Goal: Transaction & Acquisition: Register for event/course

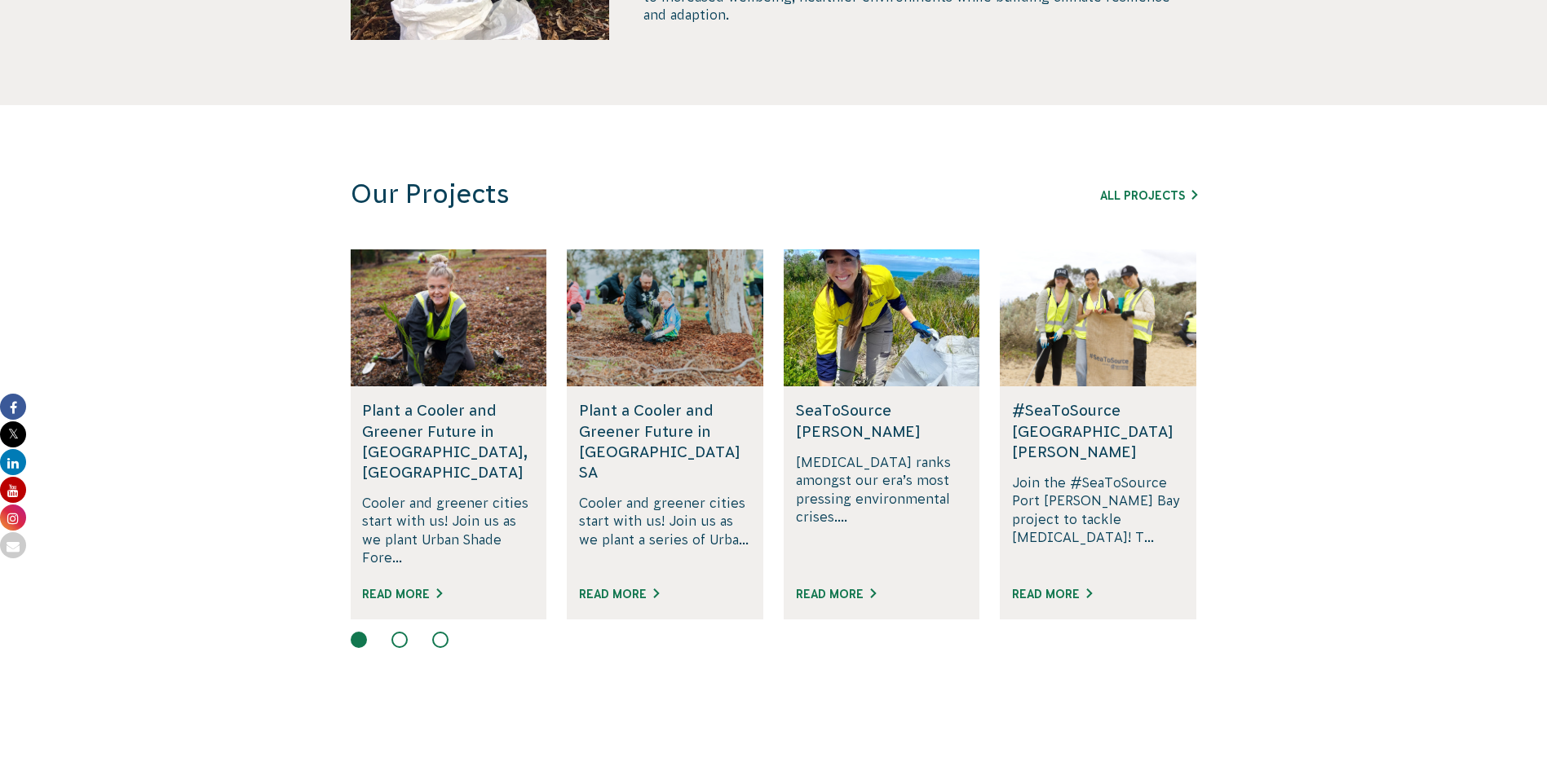
scroll to position [896, 0]
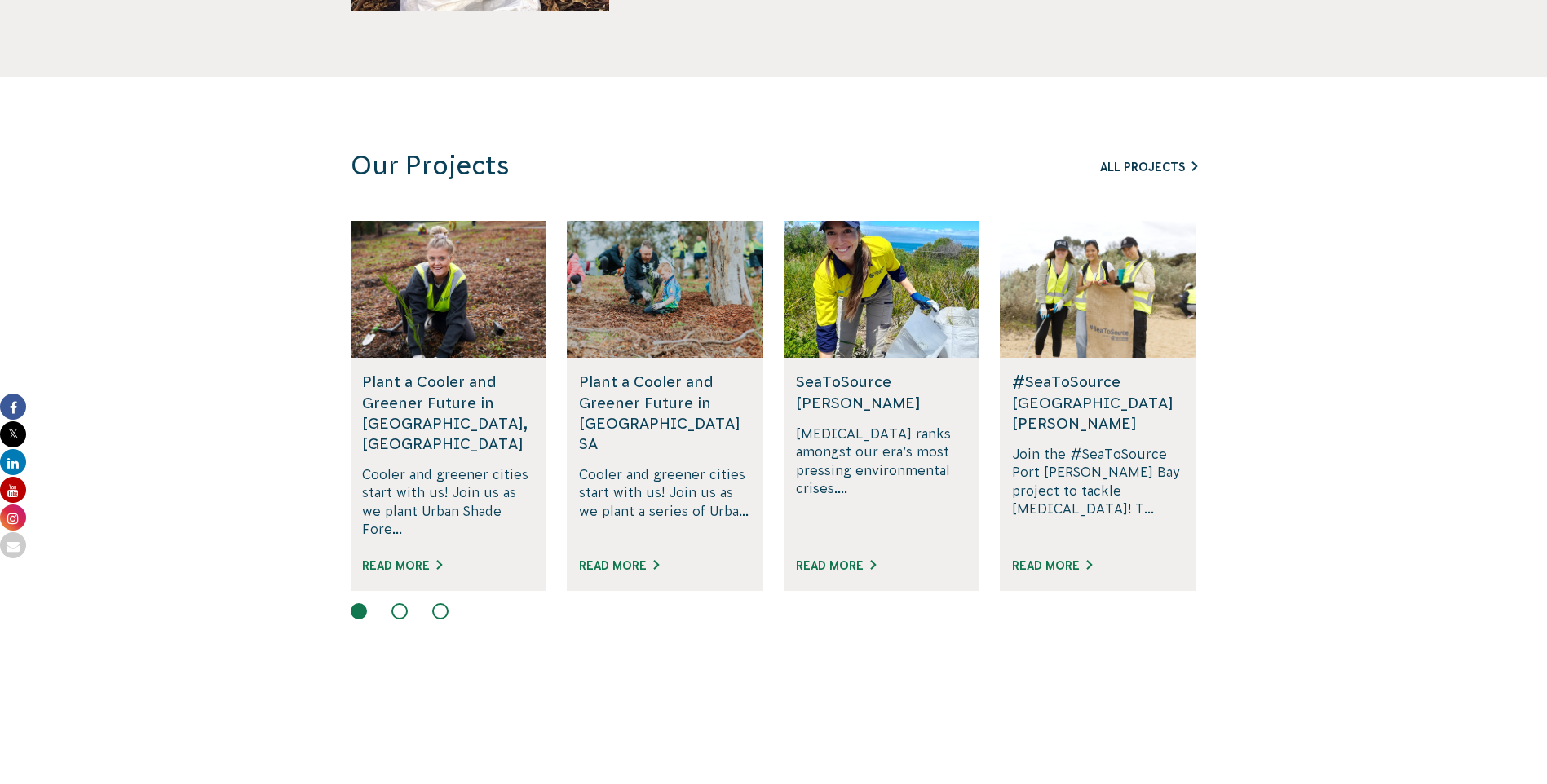
click at [1143, 169] on link "All Projects" at bounding box center [1148, 166] width 97 height 13
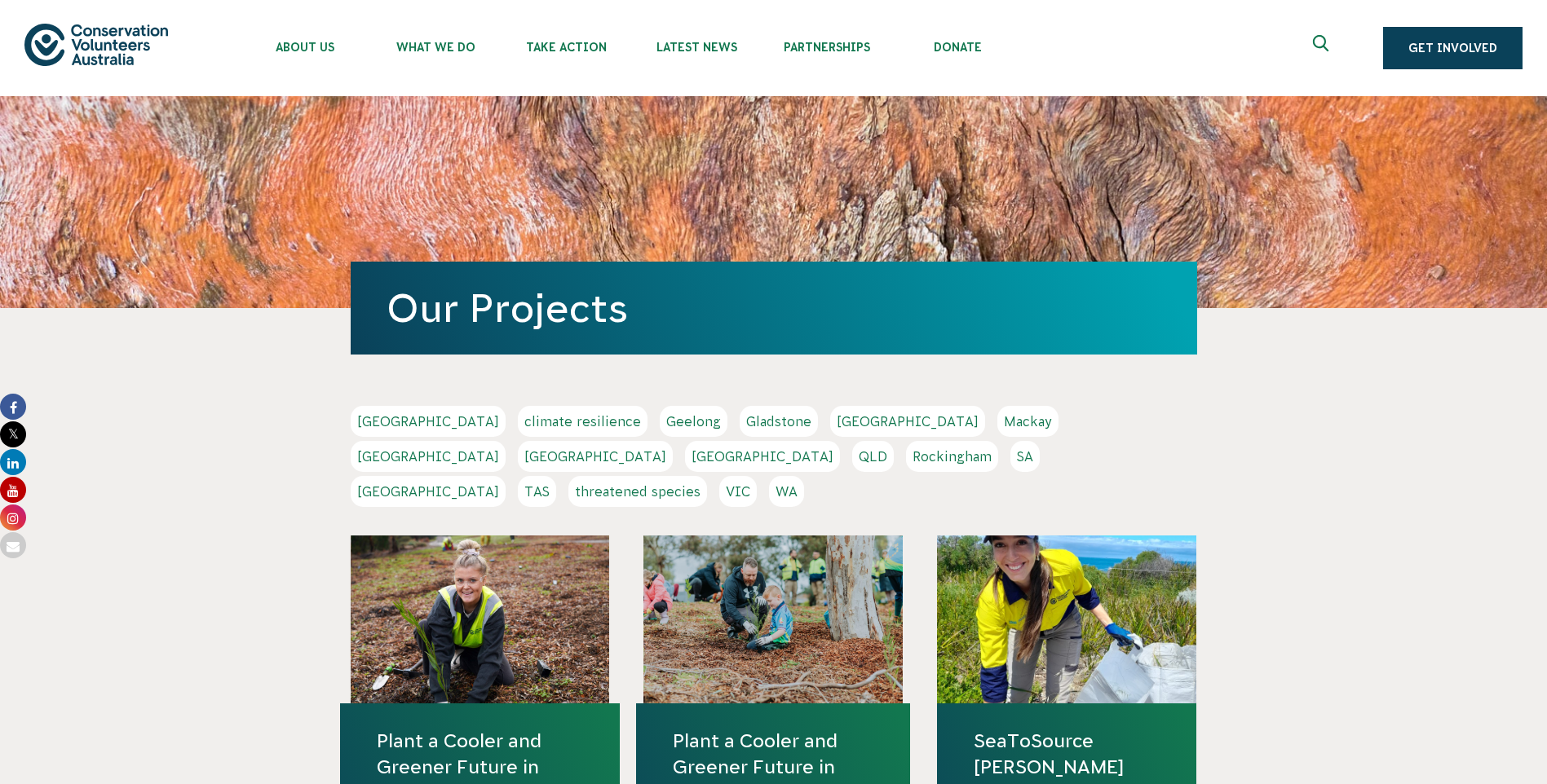
click at [894, 441] on link "QLD" at bounding box center [873, 456] width 41 height 31
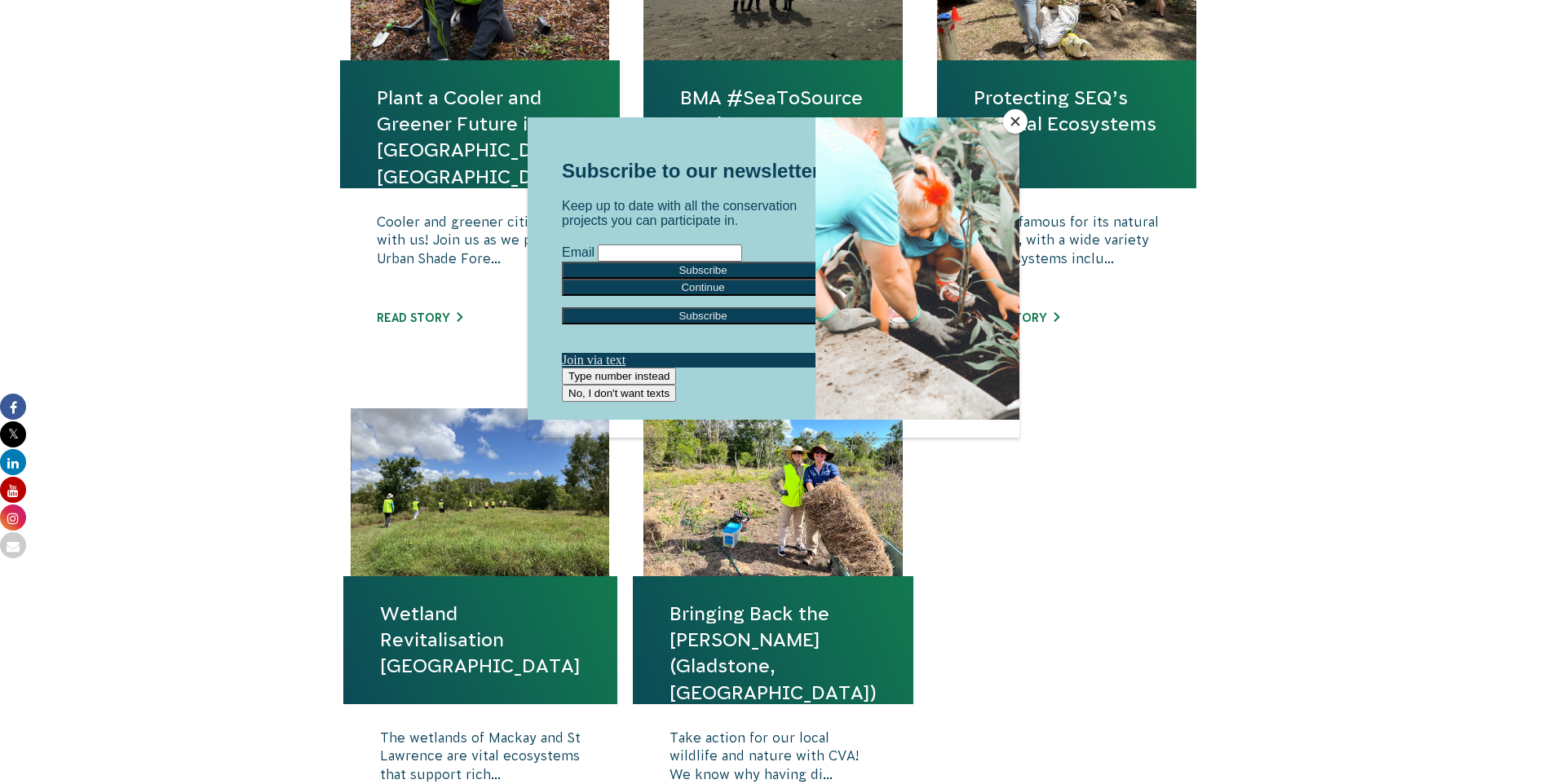
scroll to position [816, 0]
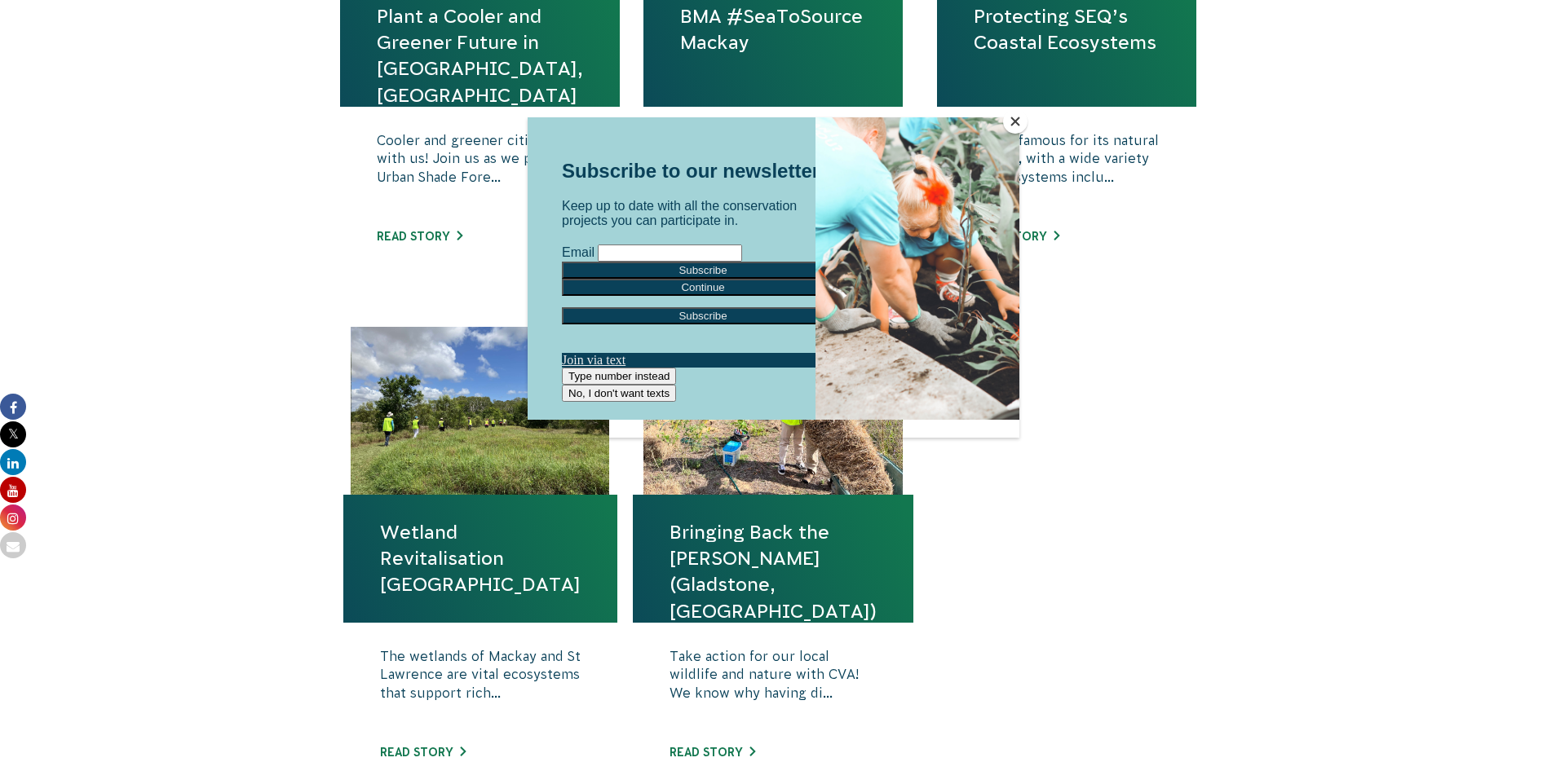
click at [1016, 120] on button "Close" at bounding box center [1015, 121] width 25 height 25
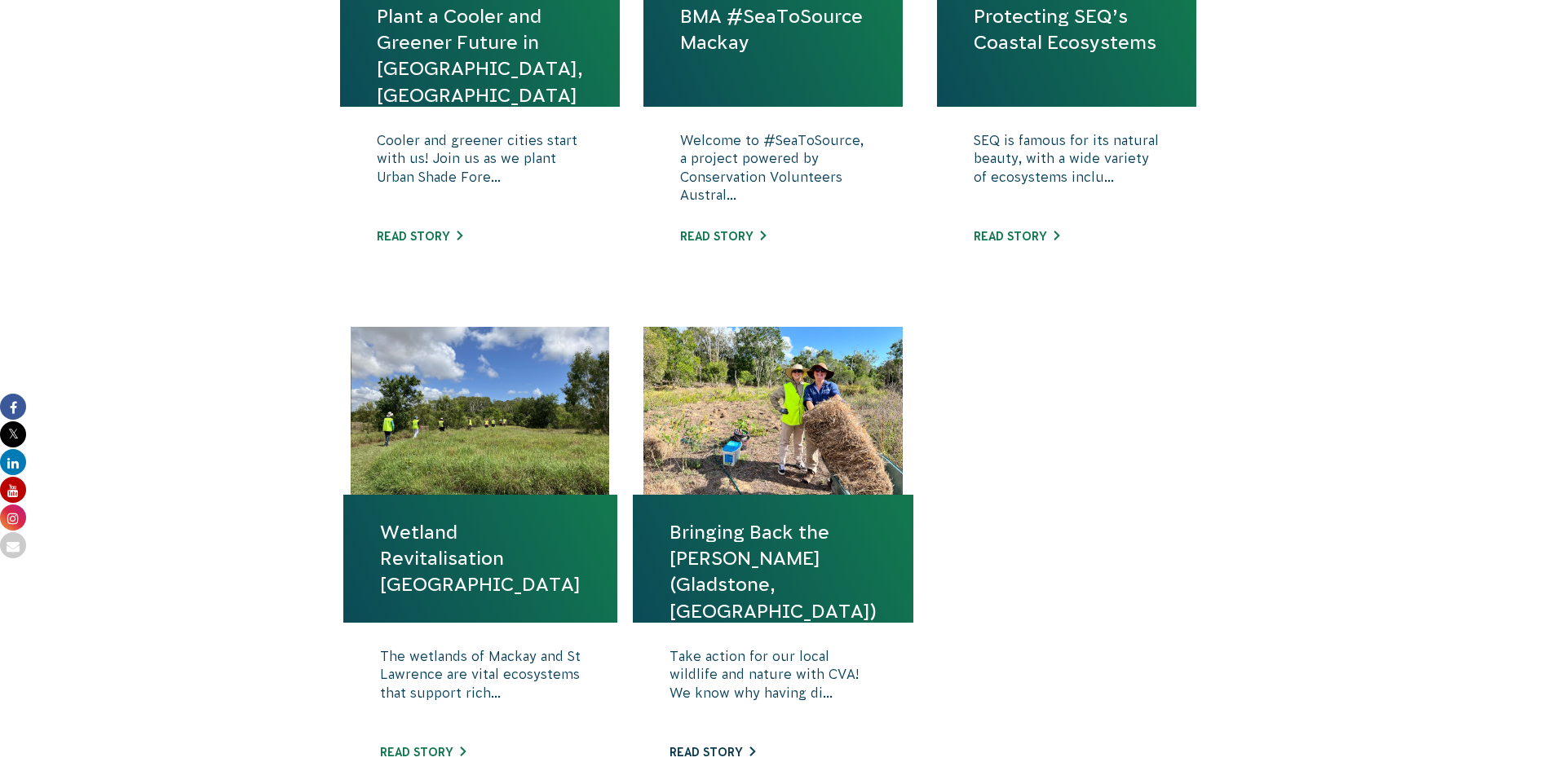
click at [737, 753] on link "Read story" at bounding box center [711, 751] width 86 height 13
click at [440, 591] on link "Wetland Revitalisation [GEOGRAPHIC_DATA]" at bounding box center [481, 558] width 201 height 79
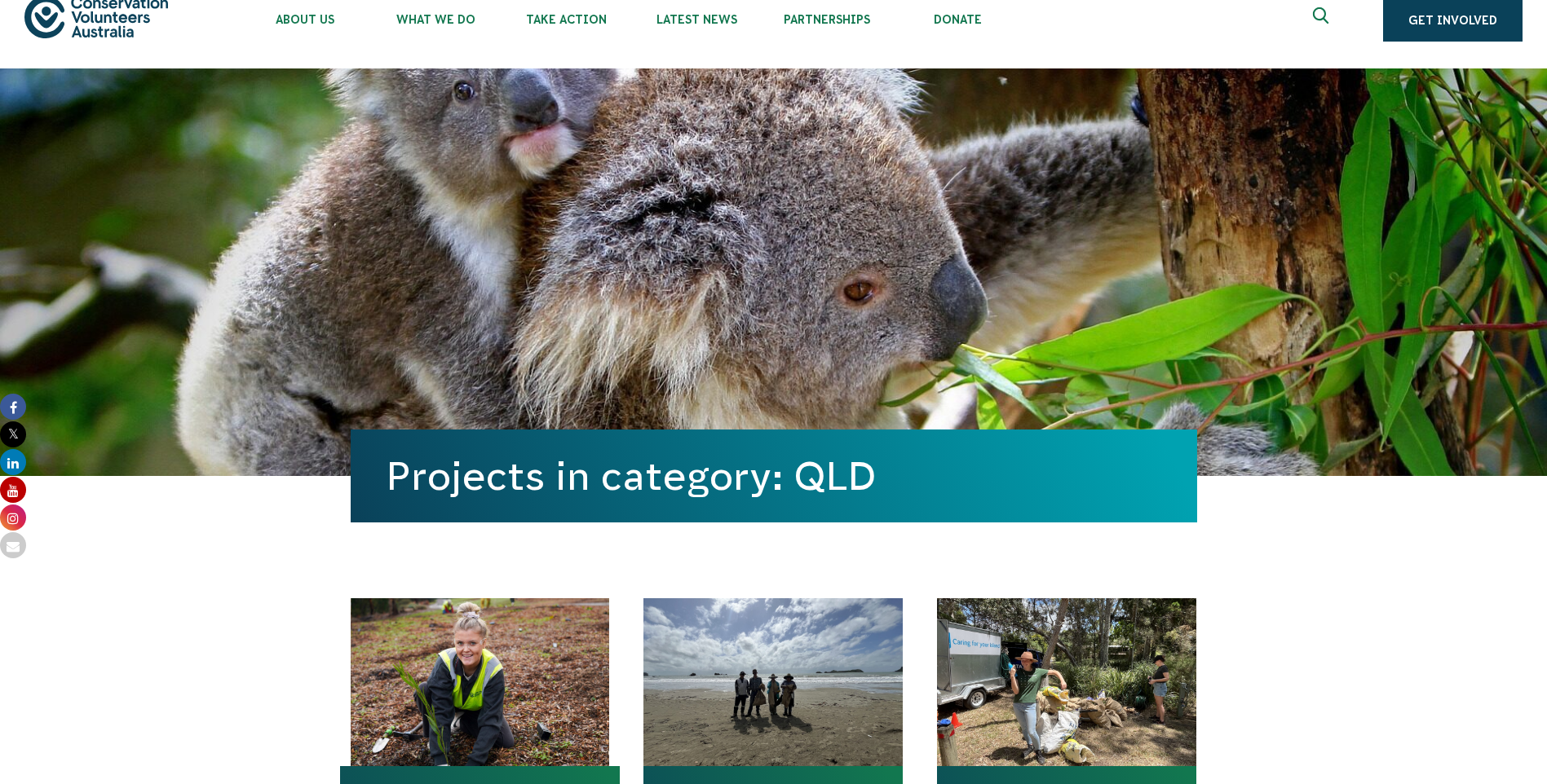
scroll to position [0, 0]
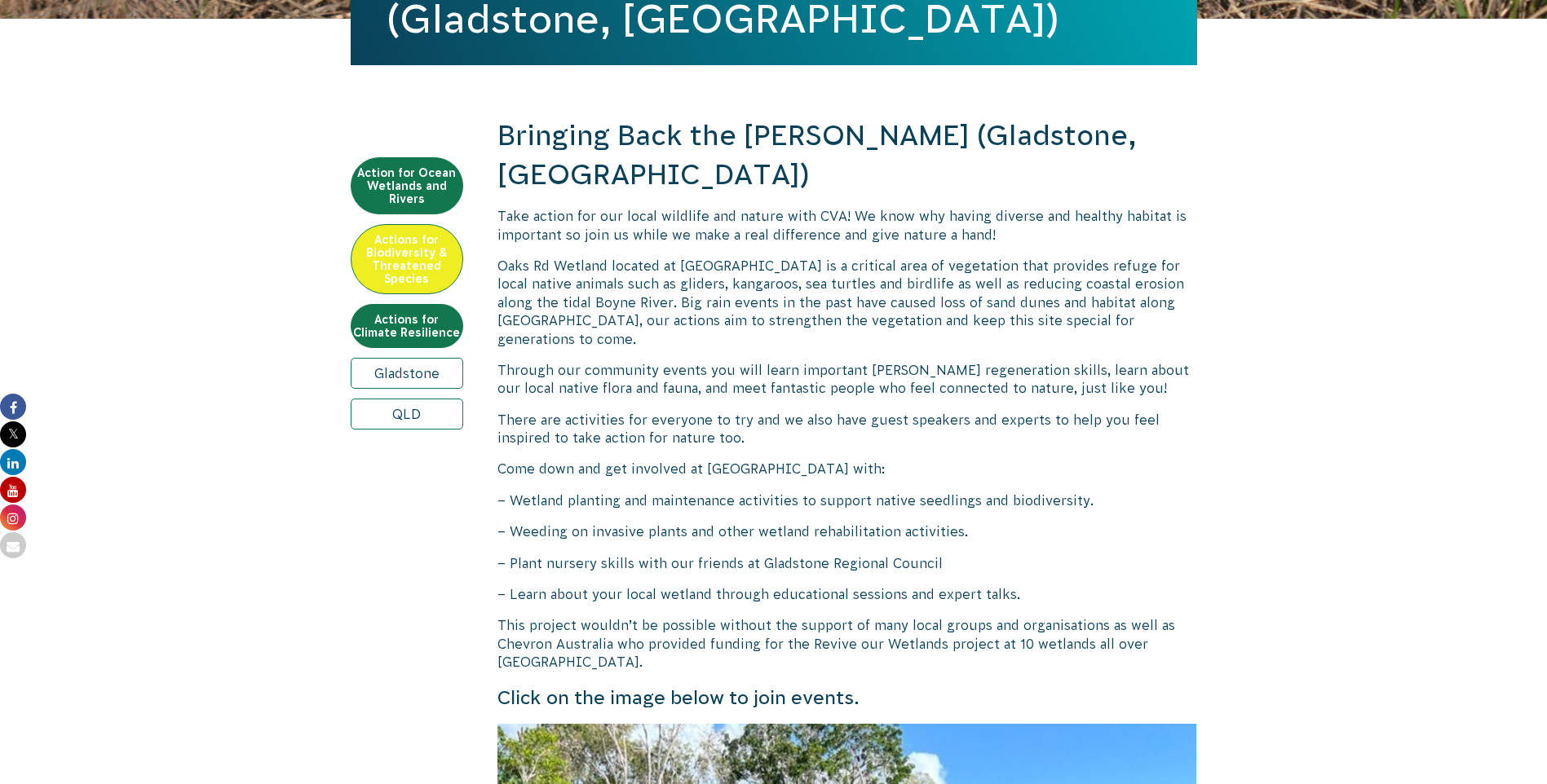
scroll to position [244, 0]
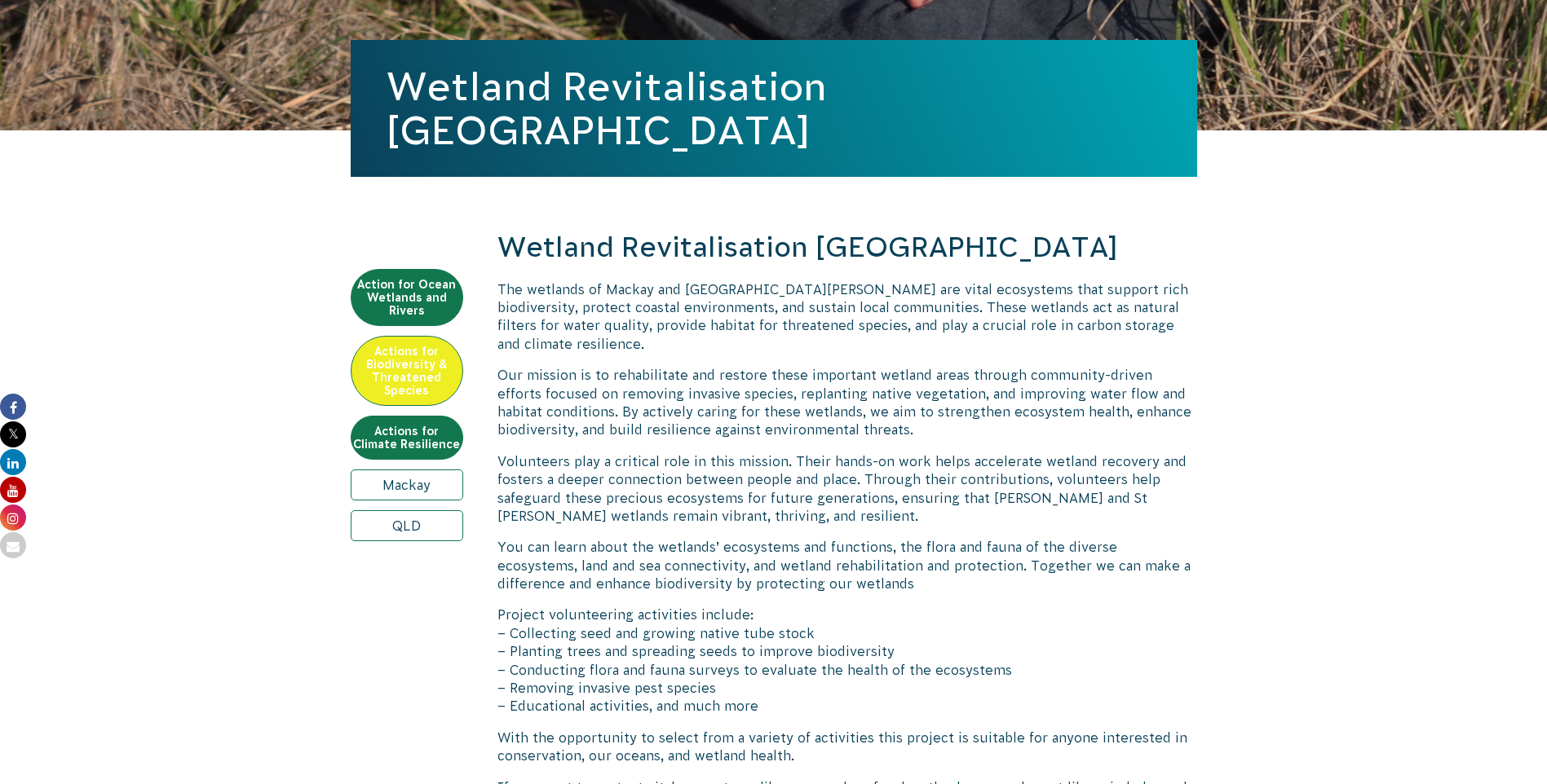
scroll to position [338, 0]
